Goal: Find specific page/section: Find specific page/section

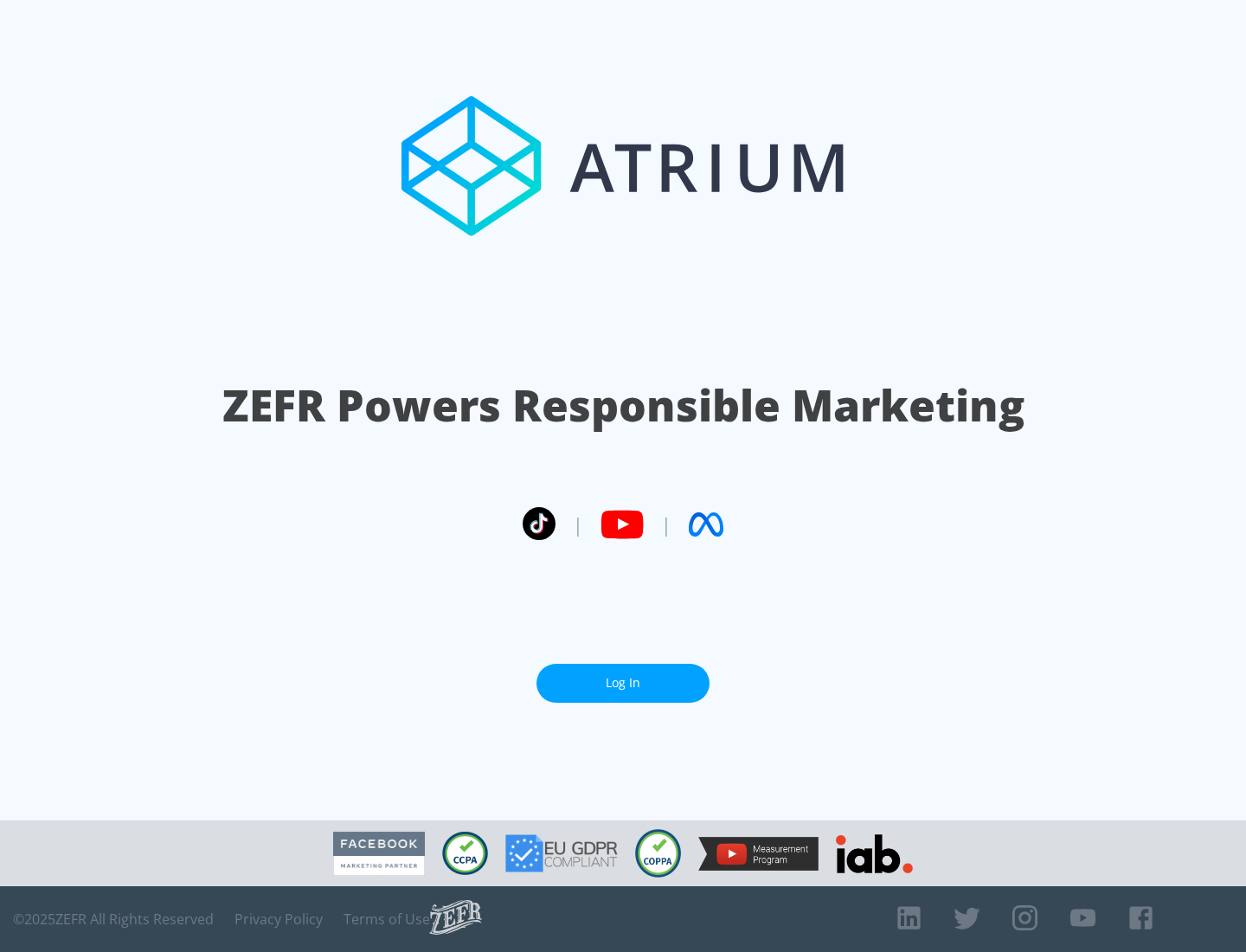
click at [623, 683] on link "Log In" at bounding box center [623, 682] width 173 height 39
